Goal: Manage account settings

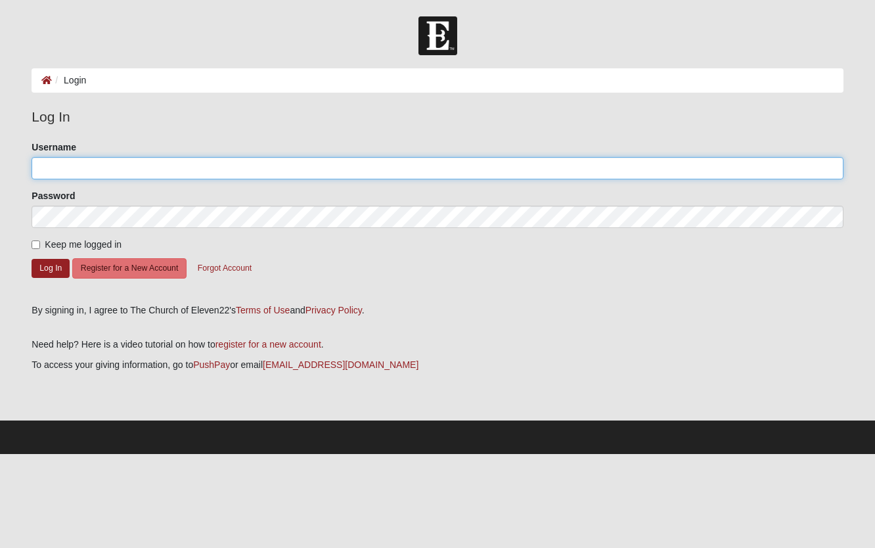
click at [124, 174] on input "Username" at bounding box center [438, 168] width 812 height 22
type input "agerville"
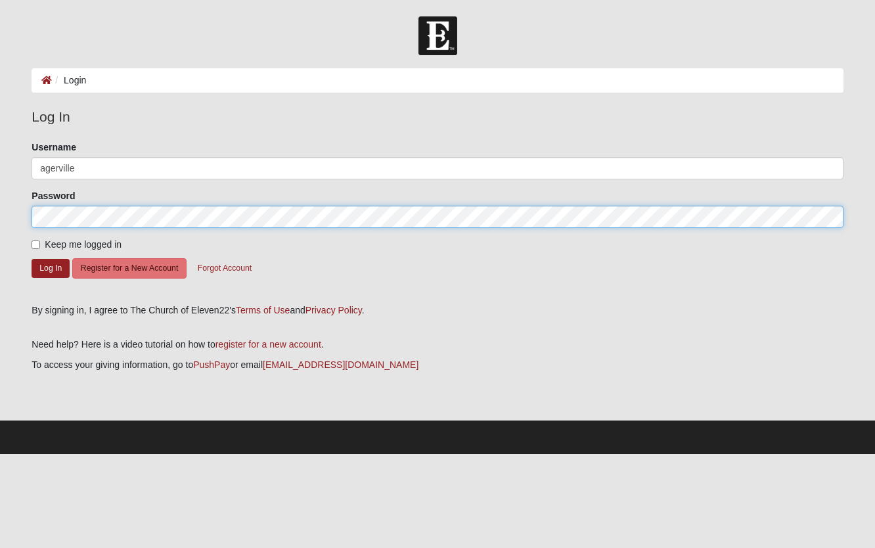
click at [32, 259] on button "Log In" at bounding box center [51, 268] width 38 height 19
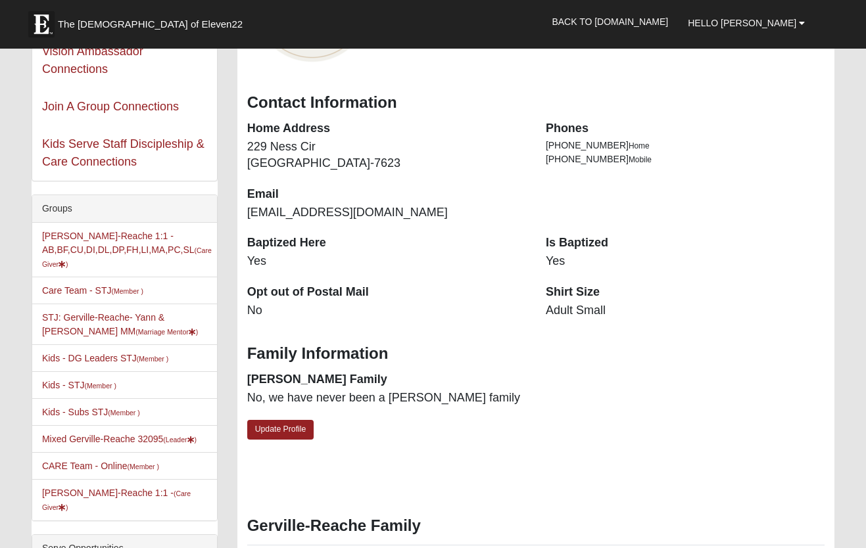
scroll to position [329, 0]
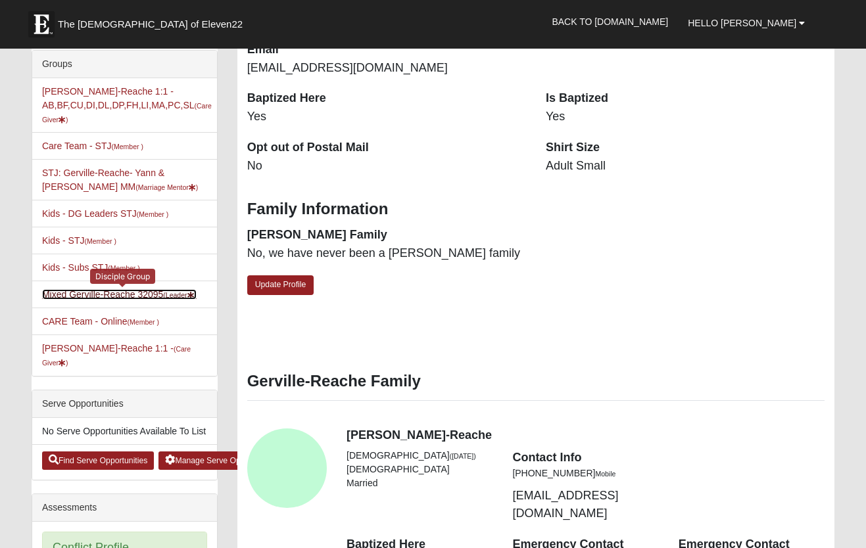
click at [118, 292] on link "Mixed Gerville-Reache 32095 (Leader )" at bounding box center [119, 294] width 154 height 11
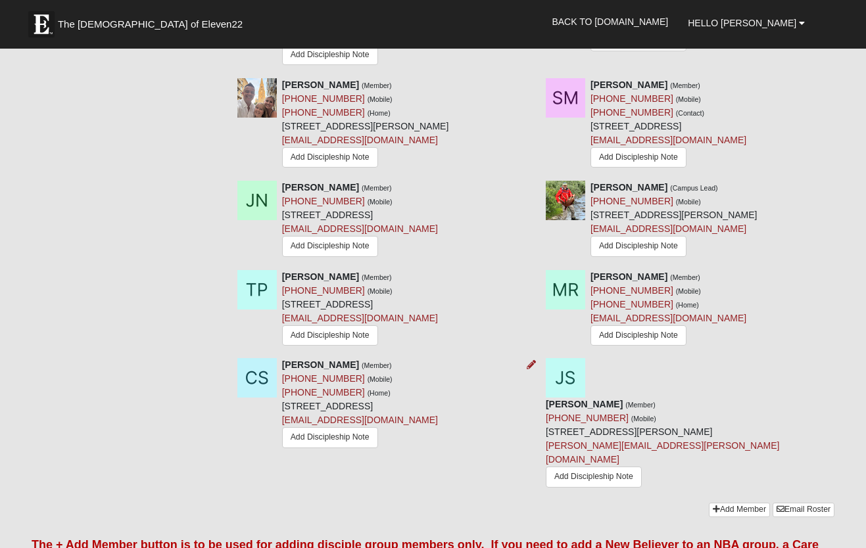
scroll to position [1183, 0]
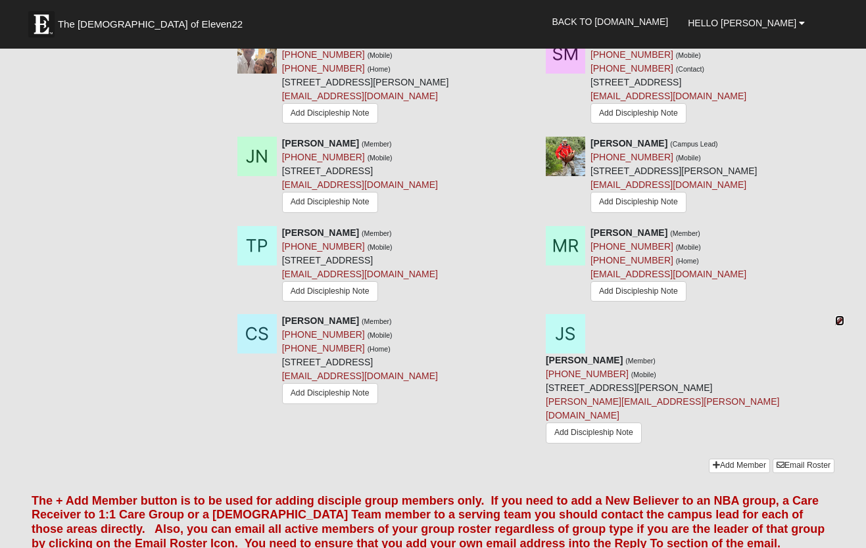
click at [838, 325] on icon at bounding box center [839, 320] width 9 height 9
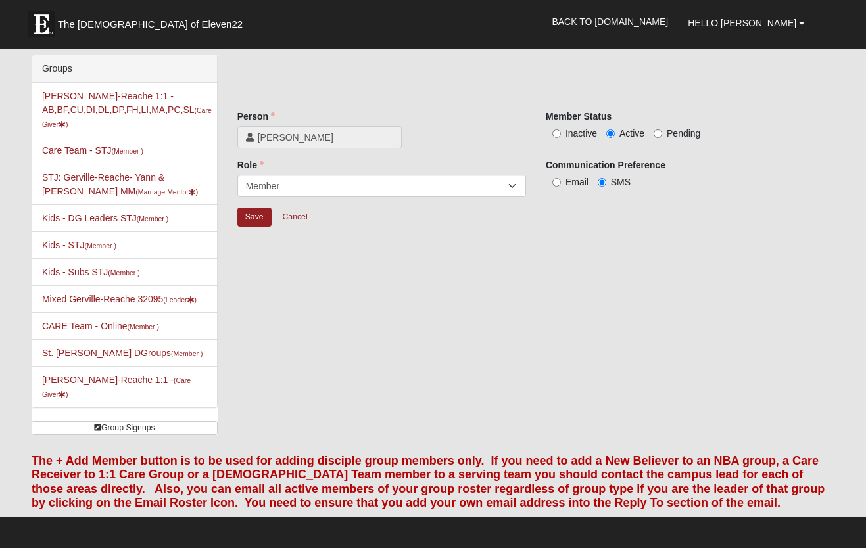
click at [590, 129] on span "Inactive" at bounding box center [581, 133] width 32 height 11
click at [561, 129] on input "Inactive" at bounding box center [556, 133] width 9 height 9
radio input "true"
click at [265, 226] on input "Save" at bounding box center [254, 217] width 34 height 19
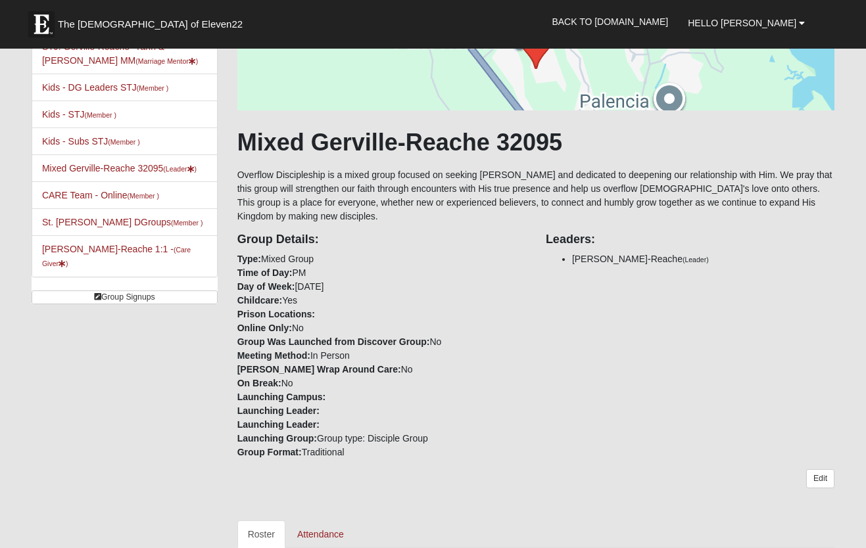
scroll to position [131, 0]
click at [826, 475] on link "Edit" at bounding box center [820, 478] width 28 height 19
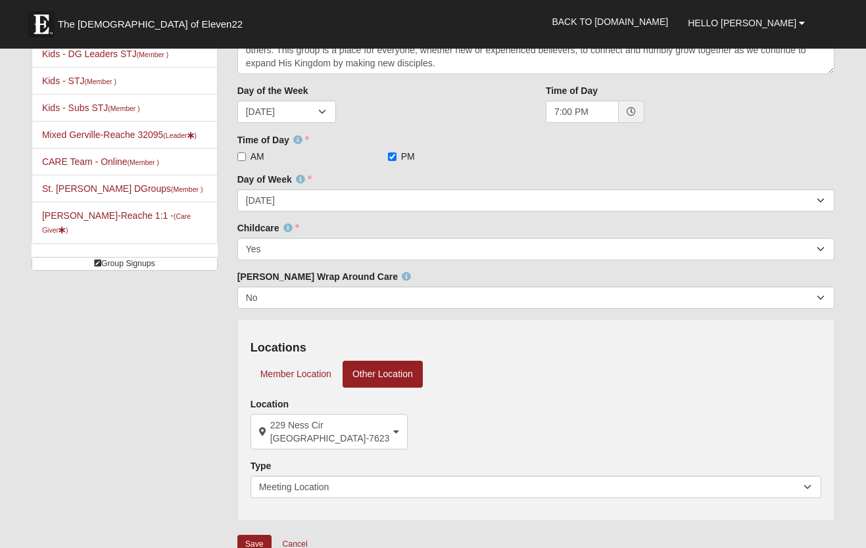
scroll to position [263, 0]
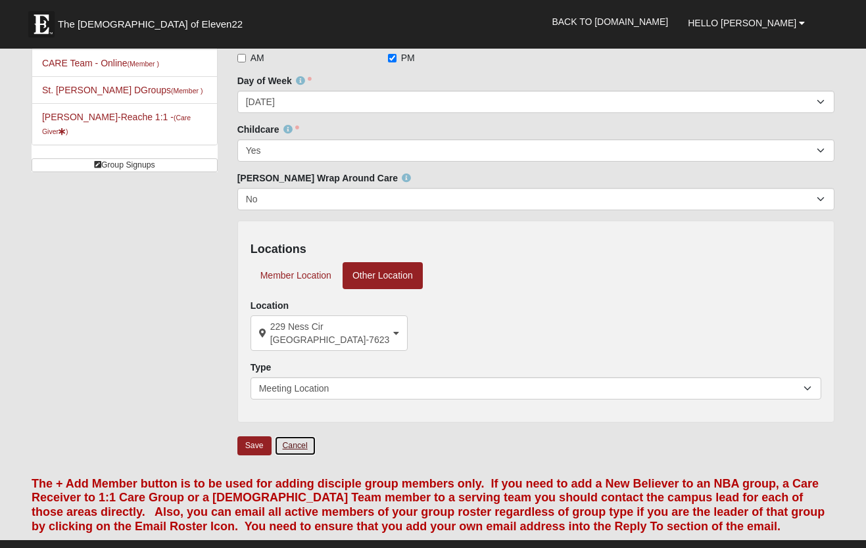
click at [284, 443] on link "Cancel" at bounding box center [295, 446] width 42 height 20
